Goal: Information Seeking & Learning: Learn about a topic

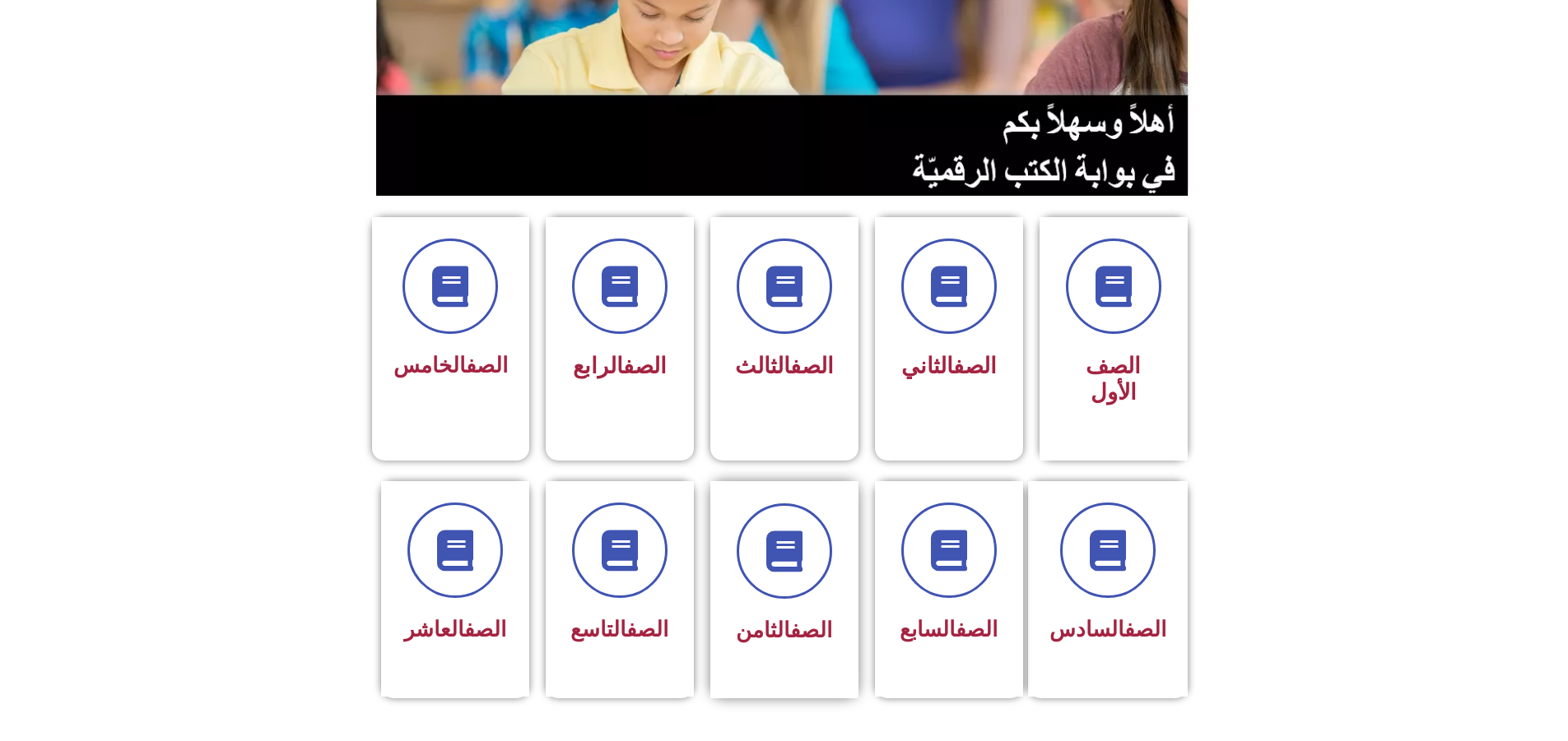
scroll to position [493, 0]
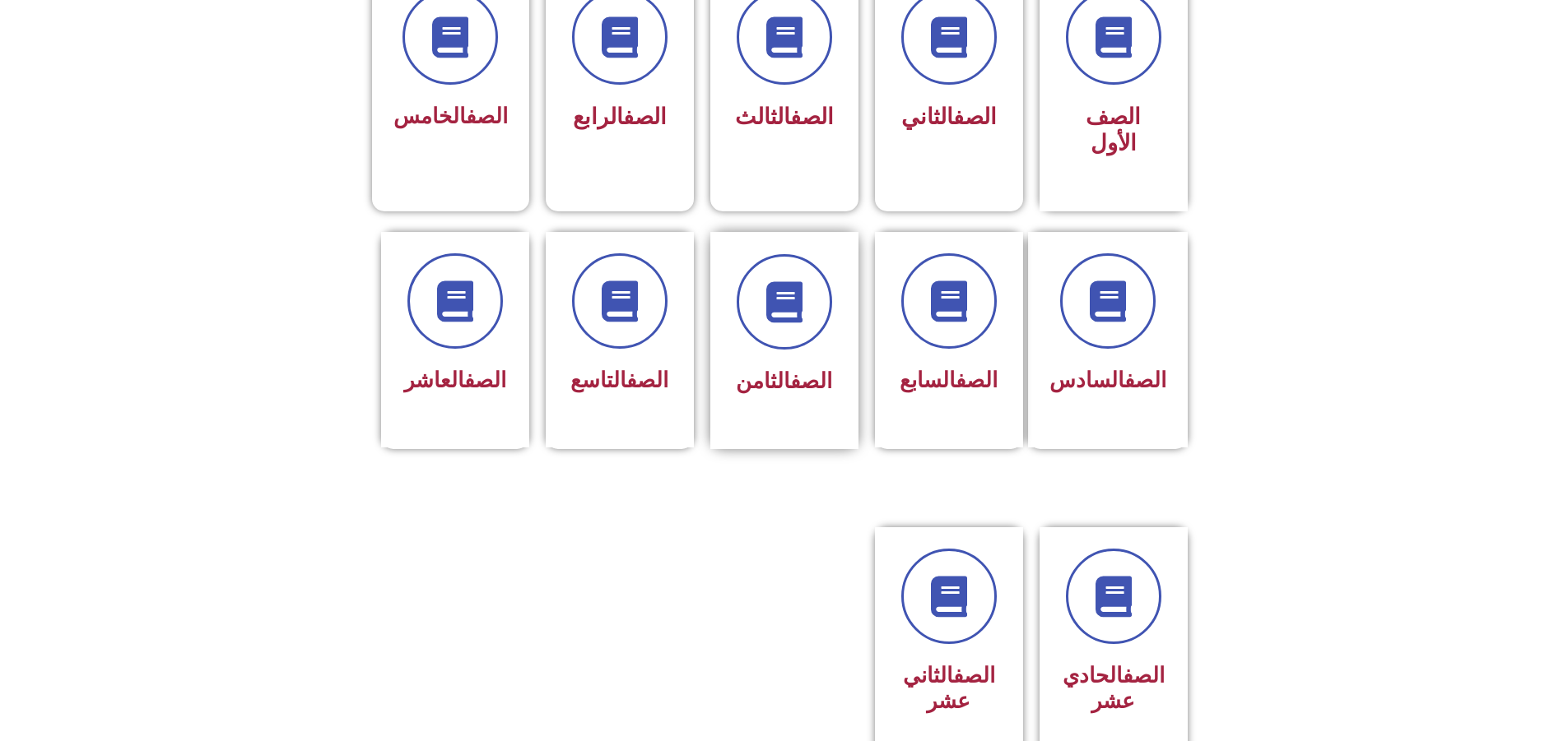
click at [734, 368] on h3 "الصف الثامن" at bounding box center [784, 381] width 104 height 26
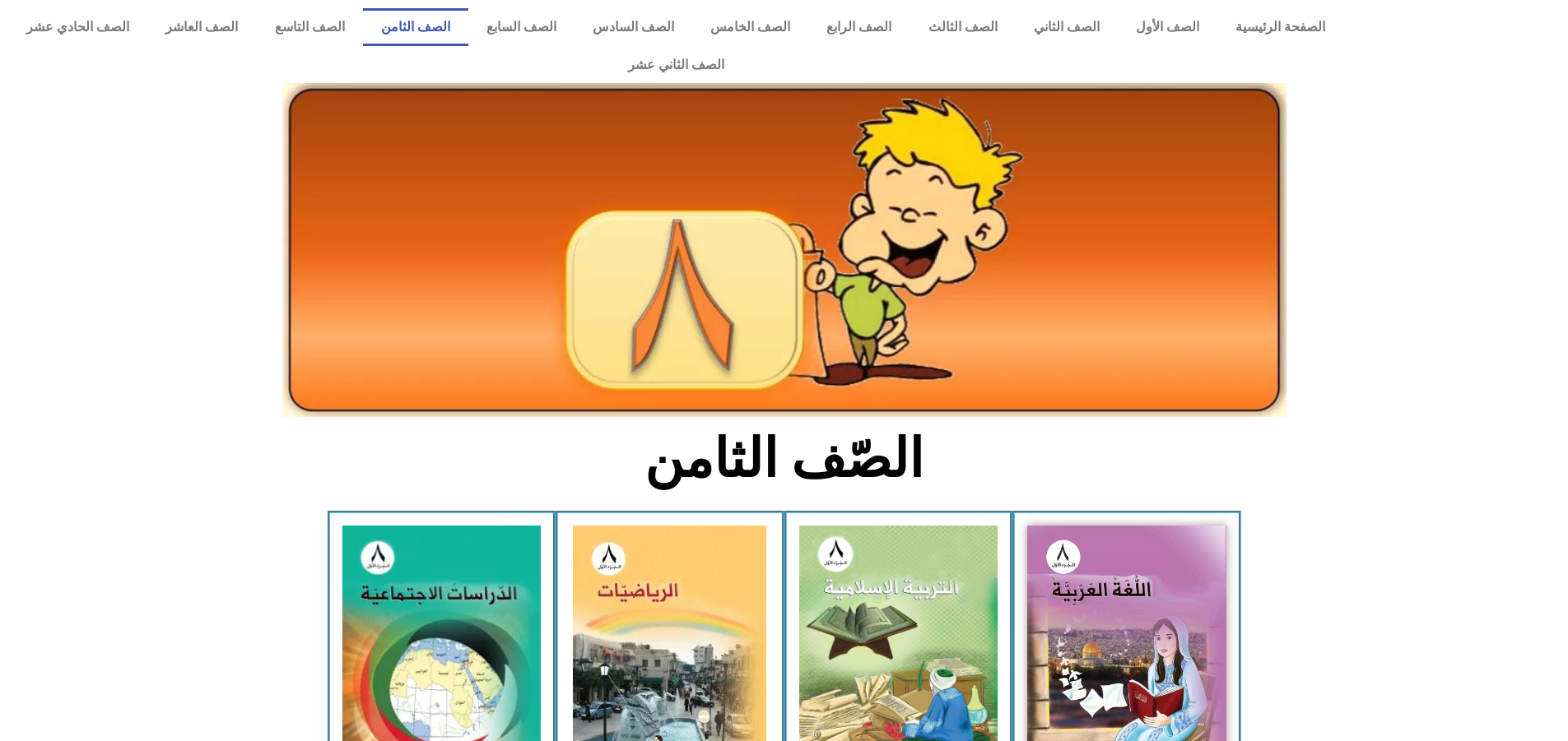
scroll to position [411, 0]
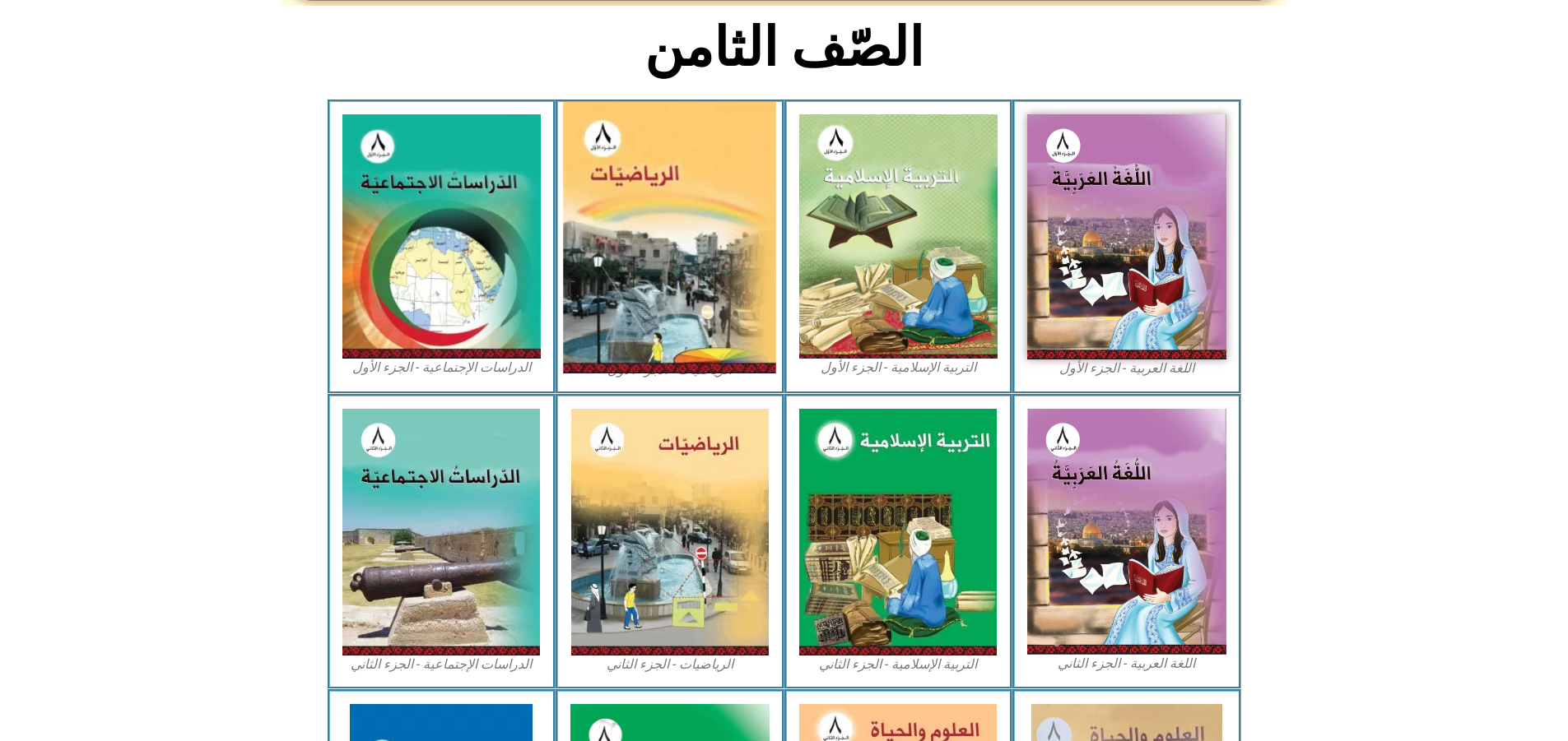
click at [714, 230] on img at bounding box center [670, 237] width 213 height 272
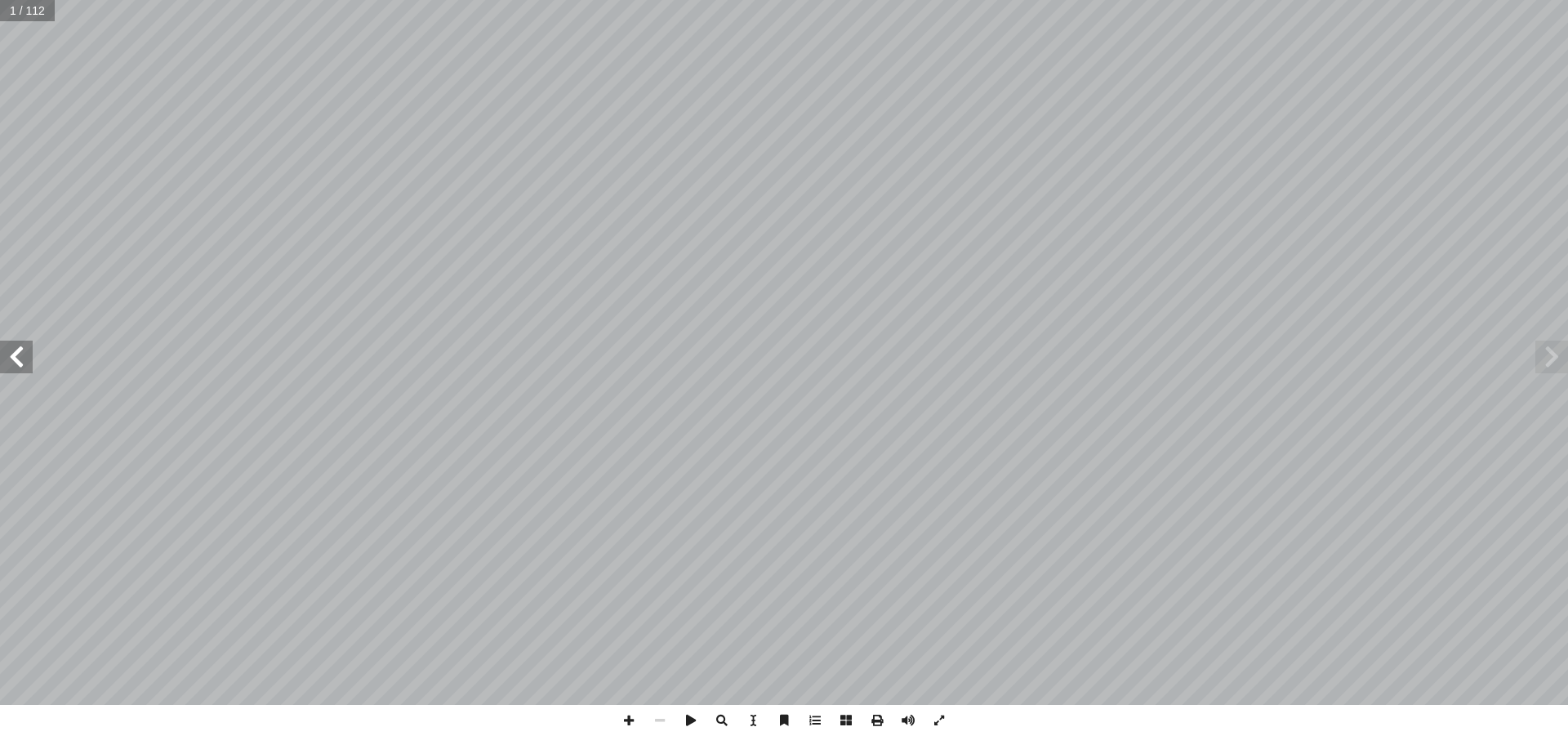
click at [27, 368] on span at bounding box center [16, 357] width 33 height 33
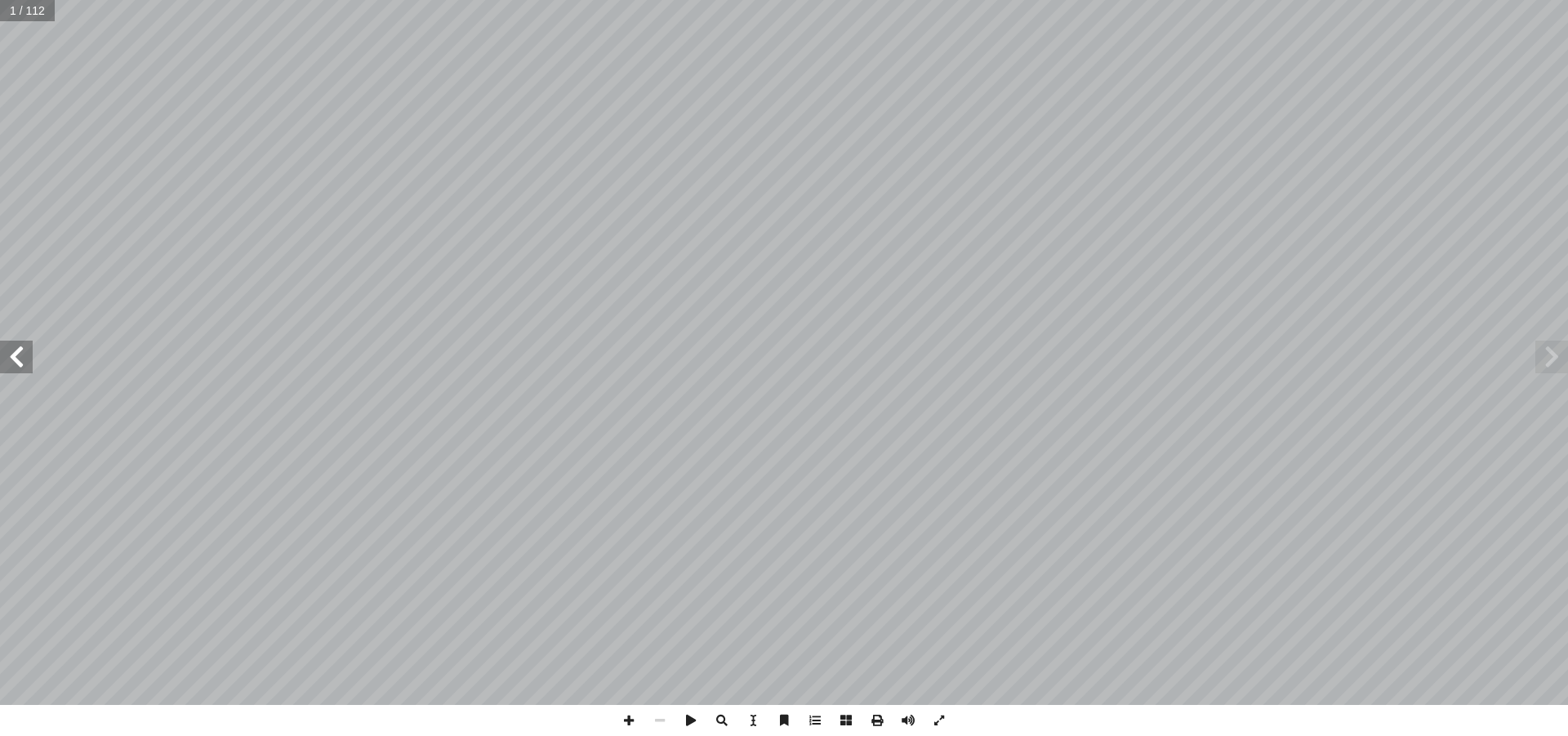
click at [27, 368] on span at bounding box center [16, 357] width 33 height 33
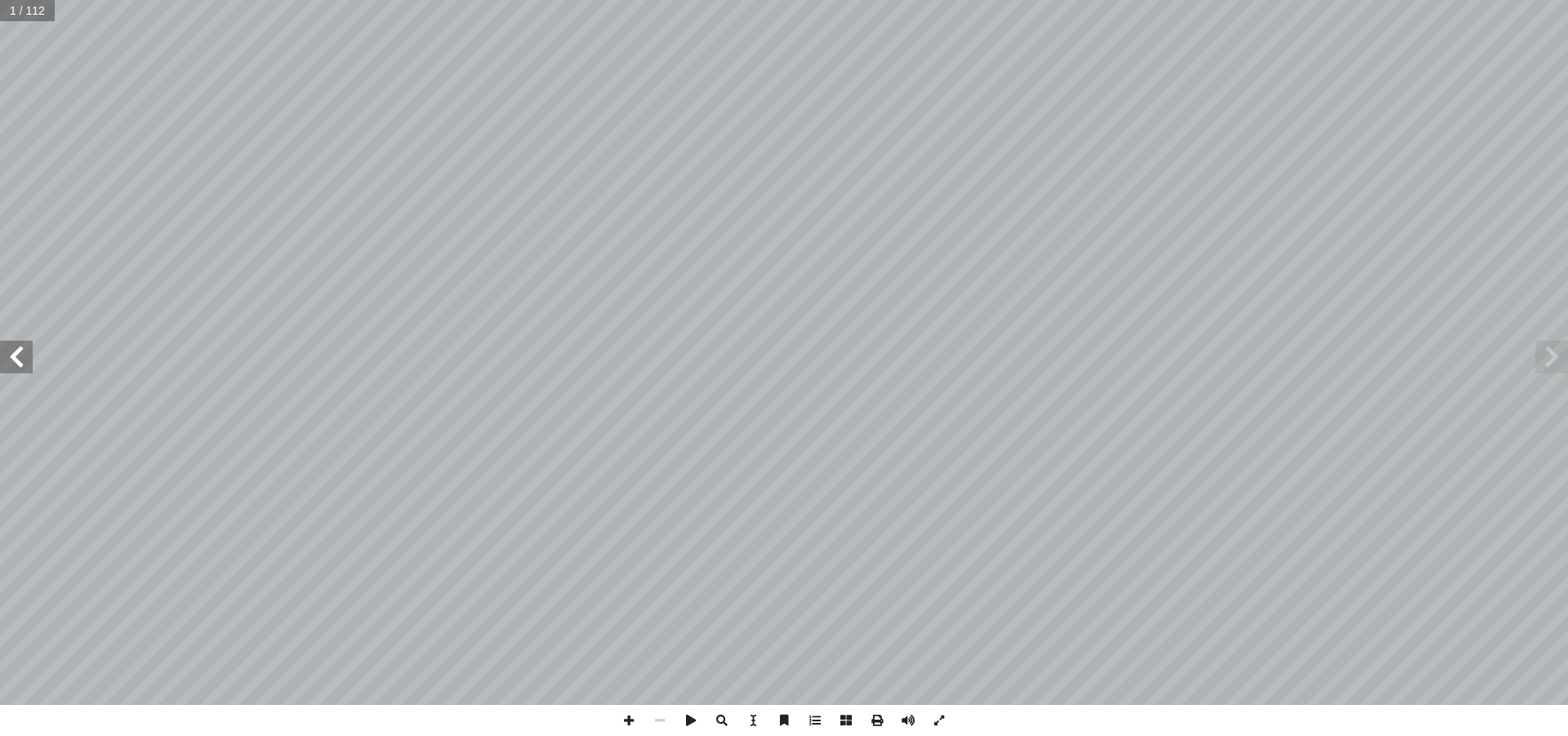
click at [27, 368] on span at bounding box center [16, 357] width 33 height 33
click at [16, 366] on span at bounding box center [16, 357] width 33 height 33
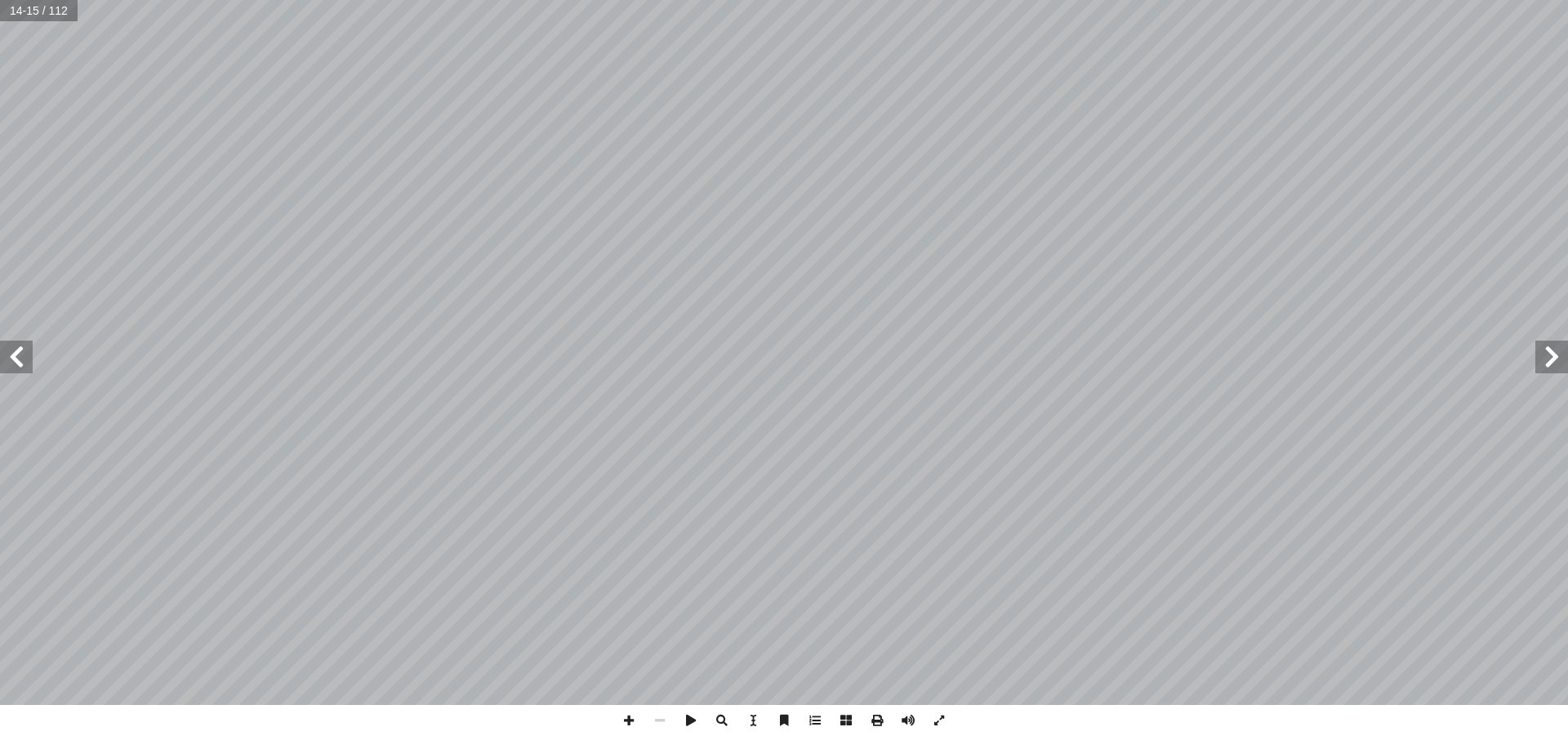
click at [16, 366] on span at bounding box center [16, 357] width 33 height 33
click at [18, 366] on span at bounding box center [16, 357] width 33 height 33
click at [19, 367] on span at bounding box center [16, 357] width 33 height 33
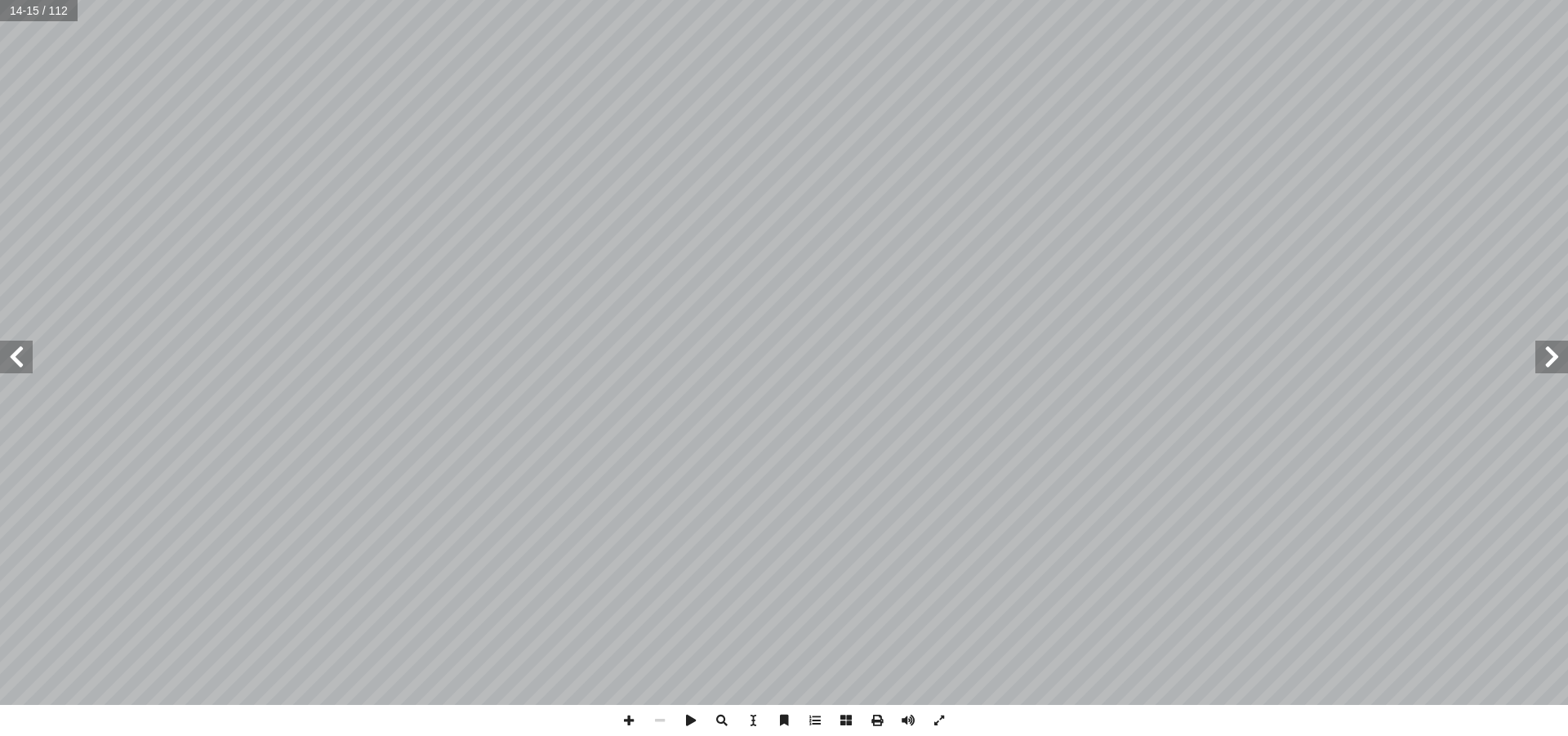
click at [20, 367] on span at bounding box center [16, 357] width 33 height 33
click at [5, 352] on span at bounding box center [16, 357] width 33 height 33
click at [1548, 361] on span at bounding box center [1552, 357] width 33 height 33
click at [620, 721] on span at bounding box center [629, 721] width 31 height 31
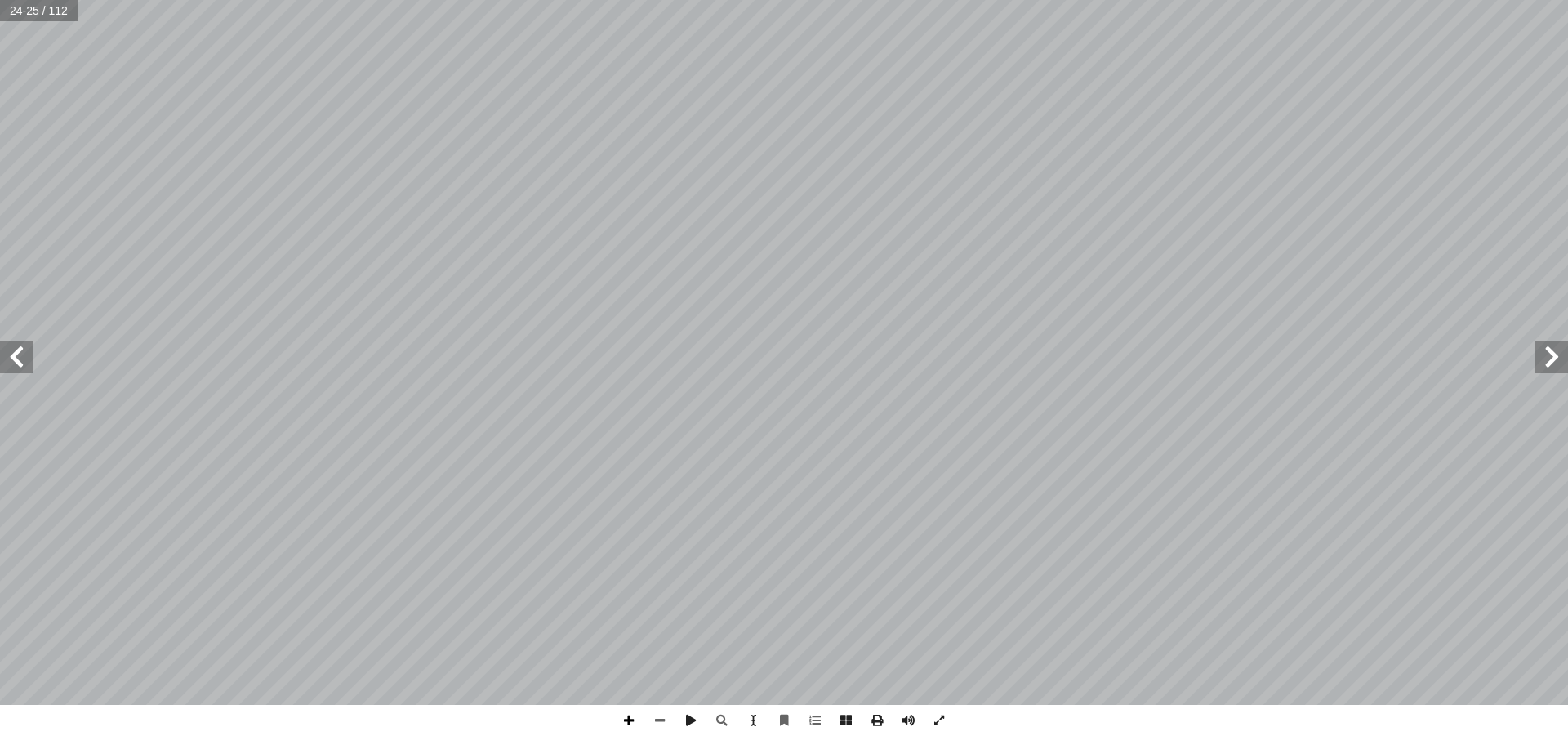
click at [629, 712] on span at bounding box center [629, 721] width 31 height 31
